Goal: Transaction & Acquisition: Purchase product/service

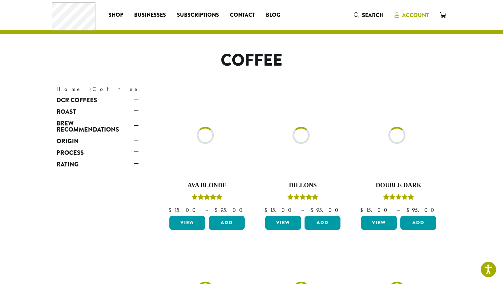
click at [414, 15] on span "Account" at bounding box center [415, 15] width 27 height 8
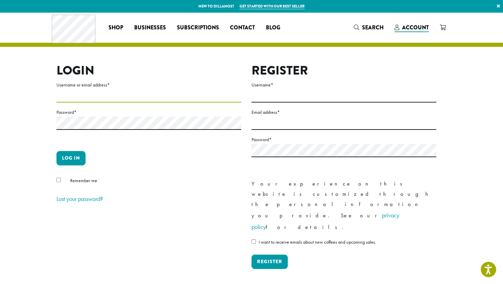
click at [107, 96] on input "Username or email address *" at bounding box center [148, 95] width 185 height 13
type input "**********"
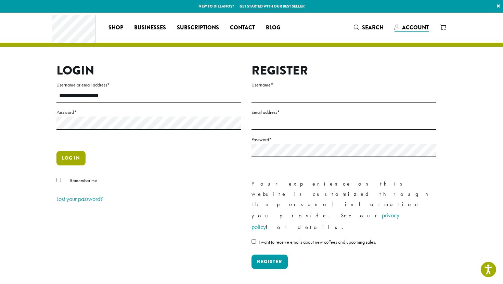
click at [78, 162] on button "Log in" at bounding box center [70, 158] width 29 height 14
click at [74, 160] on button "Log in" at bounding box center [70, 158] width 29 height 14
click at [67, 160] on button "Log in" at bounding box center [70, 158] width 29 height 14
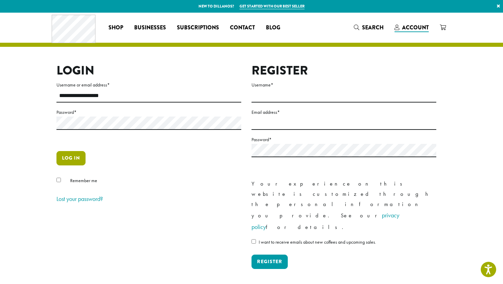
click at [67, 160] on button "Log in" at bounding box center [70, 158] width 29 height 14
click at [33, 159] on section "**********" at bounding box center [251, 155] width 503 height 284
click at [64, 158] on button "Log in" at bounding box center [70, 158] width 29 height 14
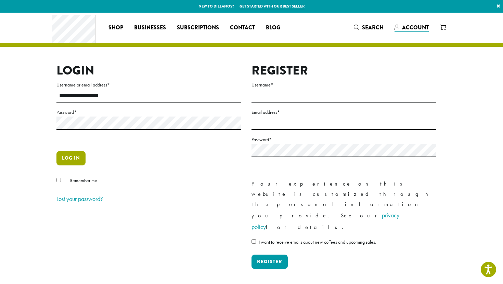
click at [64, 158] on button "Log in" at bounding box center [70, 158] width 29 height 14
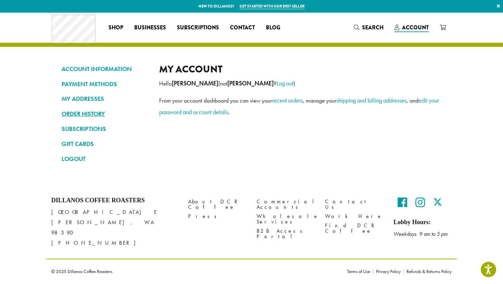
click at [83, 113] on link "ORDER HISTORY" at bounding box center [105, 114] width 87 height 12
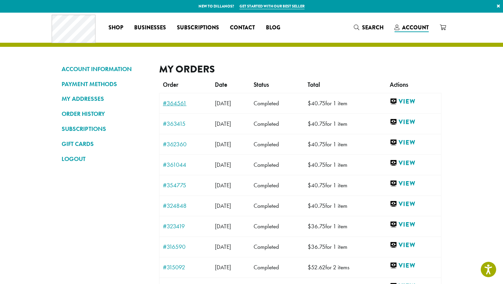
click at [176, 106] on link "#364561" at bounding box center [185, 103] width 45 height 6
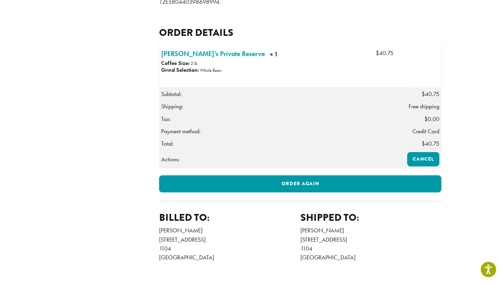
scroll to position [234, 0]
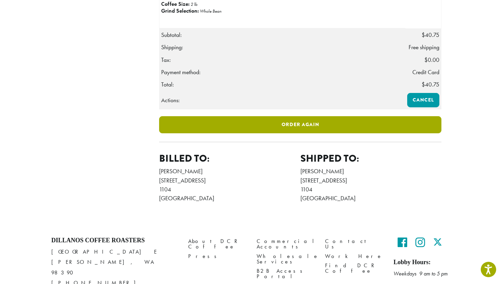
click at [294, 133] on link "Order again" at bounding box center [300, 124] width 282 height 17
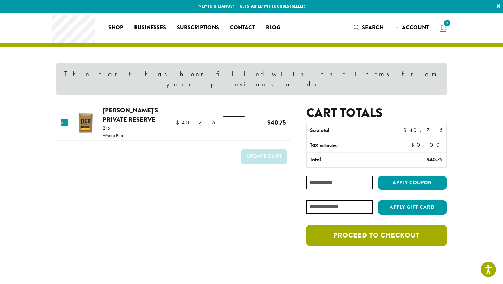
click at [368, 227] on link "Proceed to checkout" at bounding box center [376, 235] width 140 height 21
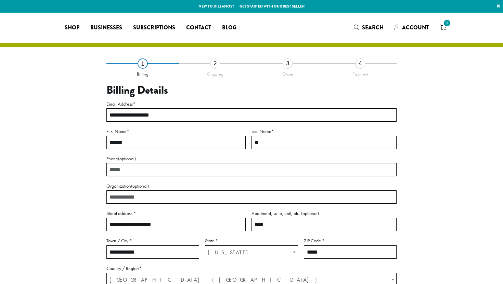
select select "**"
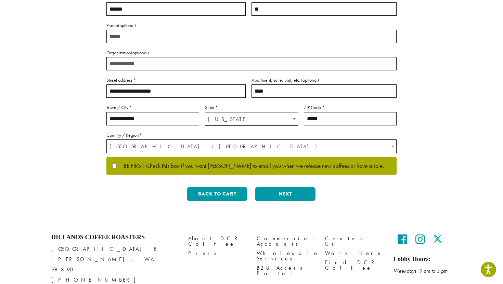
scroll to position [143, 0]
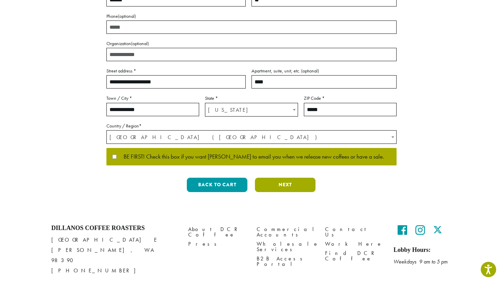
click at [267, 186] on button "Next" at bounding box center [285, 185] width 61 height 14
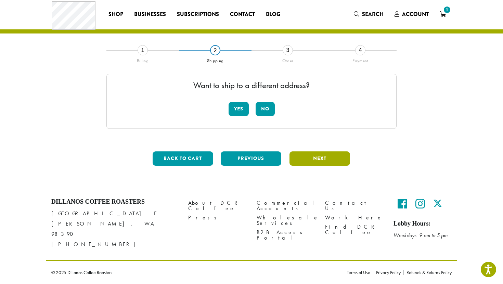
scroll to position [4, 0]
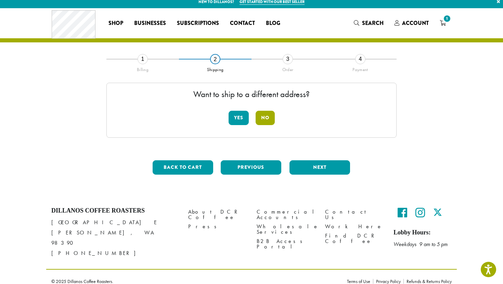
click at [261, 119] on button "No" at bounding box center [265, 118] width 19 height 14
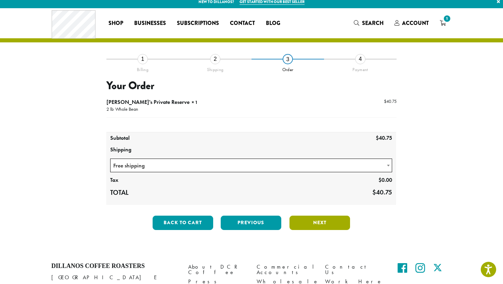
click at [305, 221] on button "Next" at bounding box center [319, 223] width 61 height 14
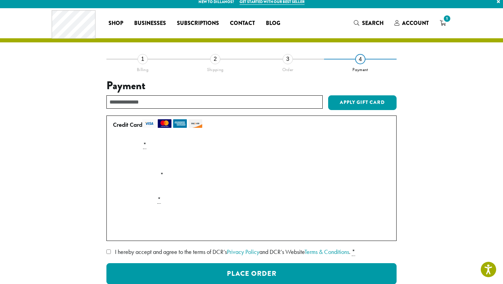
click at [68, 218] on div "**********" at bounding box center [251, 188] width 390 height 258
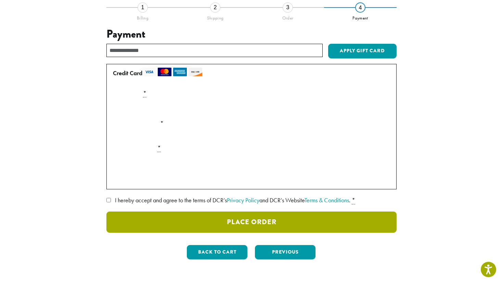
scroll to position [66, 0]
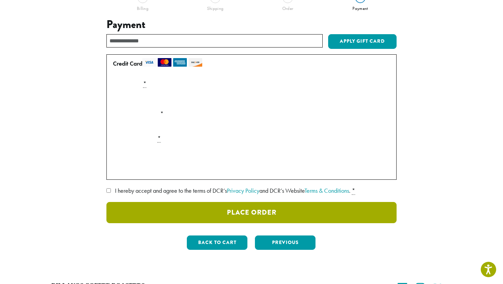
click at [230, 211] on button "Place Order" at bounding box center [251, 212] width 290 height 21
